Goal: Transaction & Acquisition: Subscribe to service/newsletter

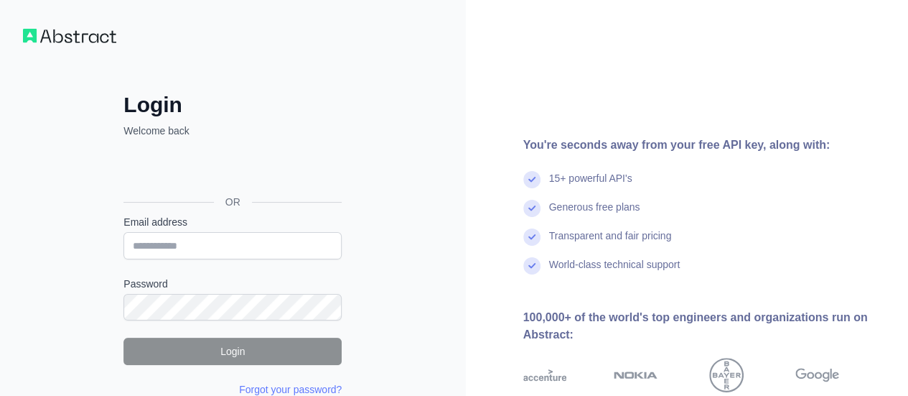
click at [70, 52] on div "Login Welcome back OR Email address Password Login Forgot your password? Please…" at bounding box center [233, 274] width 466 height 548
click at [73, 47] on div "Login Welcome back OR Email address Password Login Forgot your password? Please…" at bounding box center [233, 274] width 466 height 548
click at [74, 47] on div "Login Welcome back OR Email address Password Login Forgot your password? Please…" at bounding box center [233, 274] width 466 height 548
click at [79, 37] on img at bounding box center [69, 36] width 93 height 14
